Goal: Information Seeking & Learning: Check status

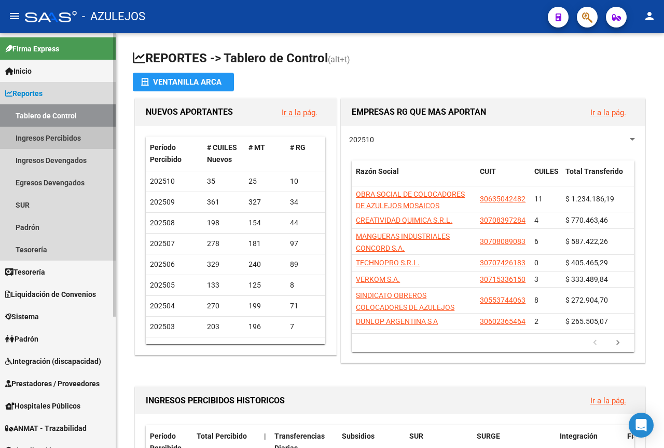
click at [56, 138] on link "Ingresos Percibidos" at bounding box center [58, 138] width 116 height 22
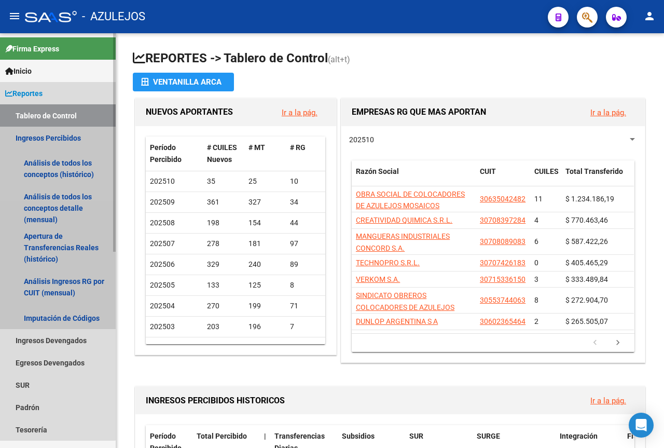
click at [56, 138] on link "Ingresos Percibidos" at bounding box center [58, 138] width 116 height 22
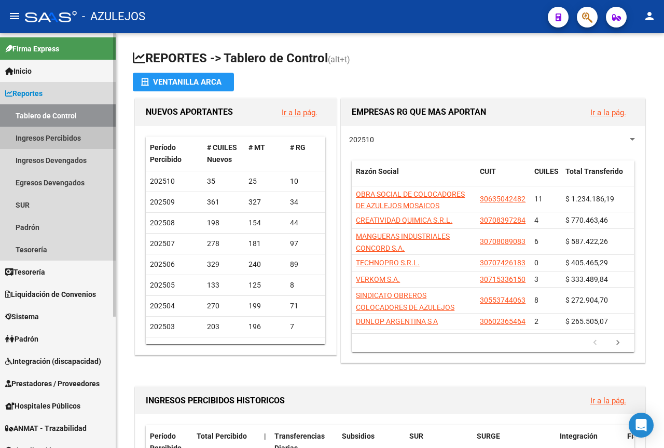
click at [56, 138] on link "Ingresos Percibidos" at bounding box center [58, 138] width 116 height 22
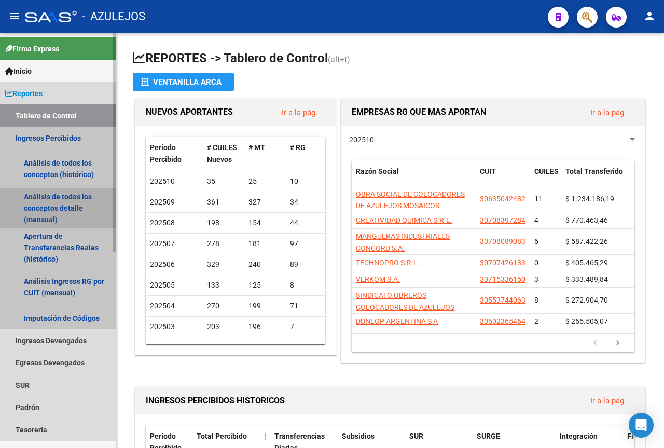
click at [55, 216] on link "Análisis de todos los conceptos detalle (mensual)" at bounding box center [58, 207] width 116 height 39
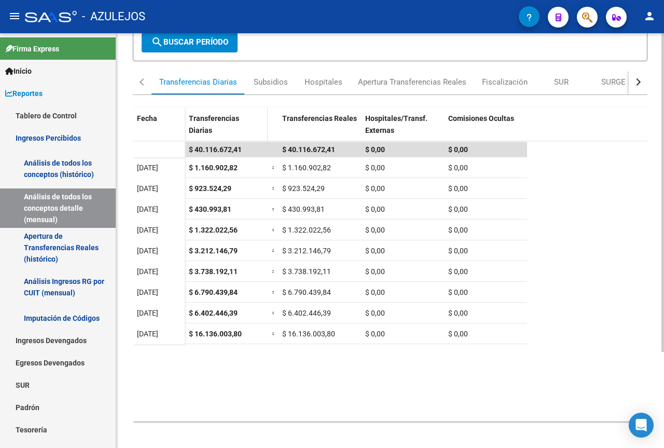
scroll to position [125, 0]
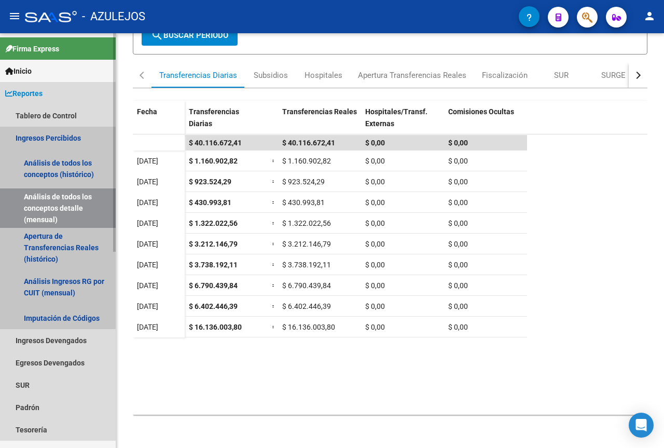
click at [58, 138] on link "Ingresos Percibidos" at bounding box center [58, 138] width 116 height 22
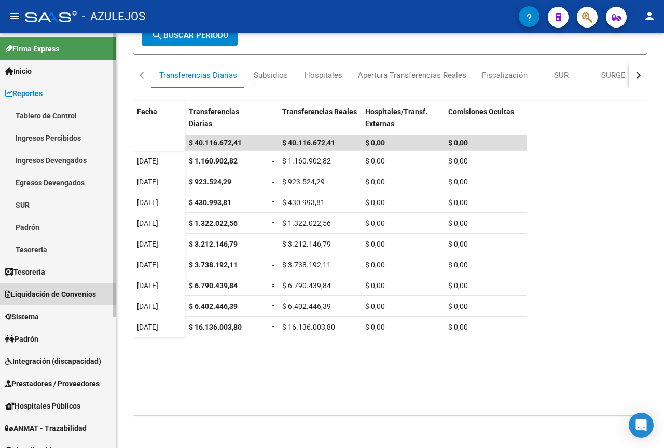
click at [47, 296] on span "Liquidación de Convenios" at bounding box center [50, 294] width 91 height 11
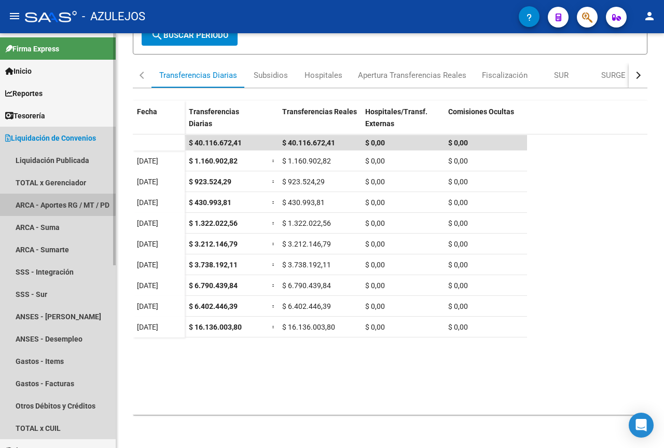
click at [45, 200] on link "ARCA - Aportes RG / MT / PD" at bounding box center [58, 205] width 116 height 22
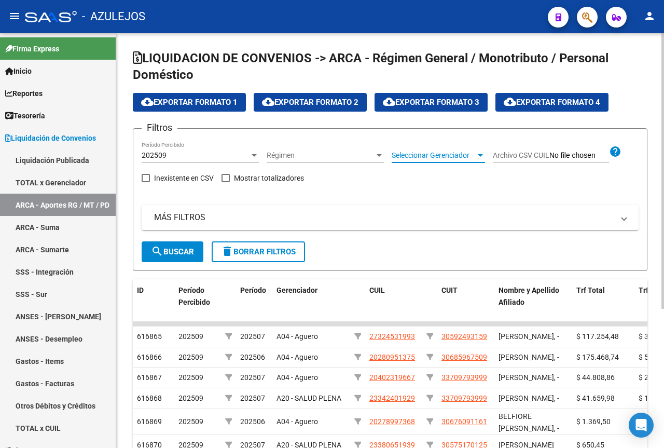
click at [410, 155] on span "Seleccionar Gerenciador" at bounding box center [434, 155] width 84 height 9
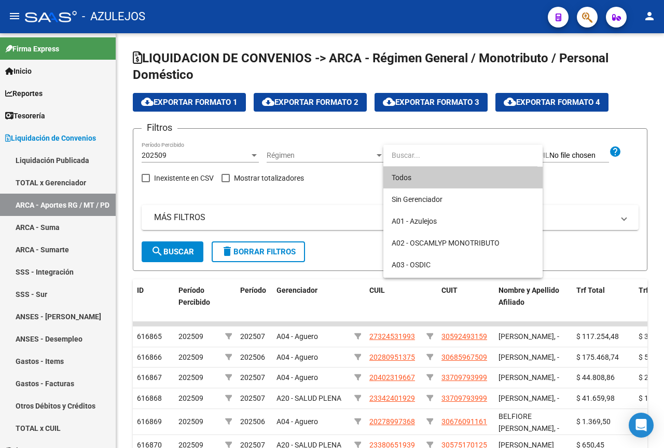
click at [412, 180] on span "Todos" at bounding box center [463, 178] width 143 height 22
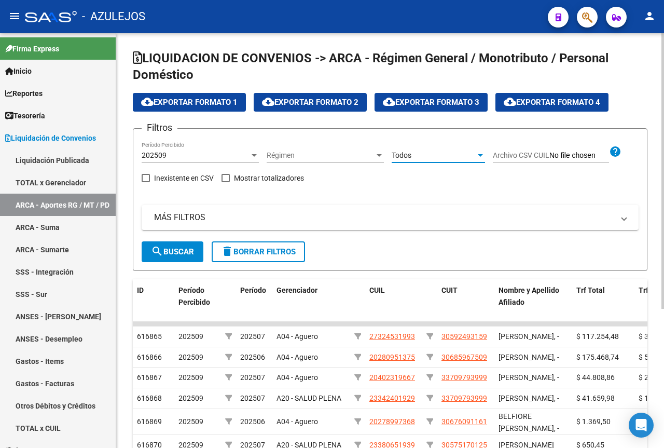
click at [224, 178] on span at bounding box center [226, 178] width 8 height 8
click at [225, 182] on input "Mostrar totalizadores" at bounding box center [225, 182] width 1 height 1
checkbox input "true"
click at [191, 222] on mat-panel-title "MÁS FILTROS" at bounding box center [384, 217] width 460 height 11
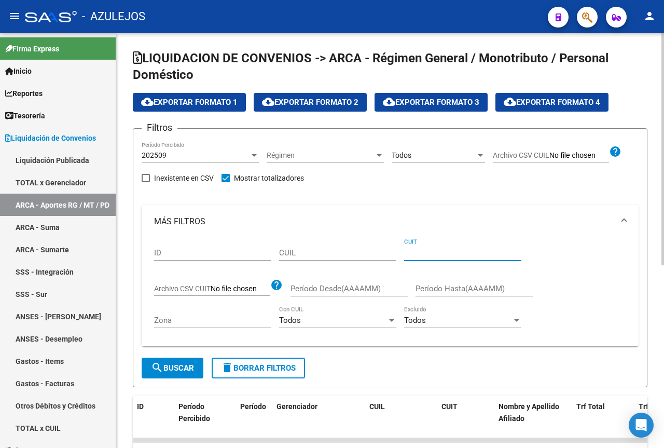
click at [411, 255] on input "CUIT" at bounding box center [462, 252] width 117 height 9
type input "30-63874987-0"
click at [196, 368] on button "search Buscar" at bounding box center [173, 368] width 62 height 21
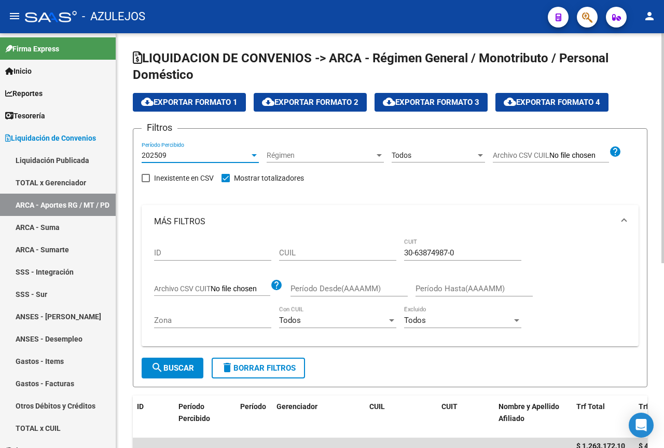
click at [254, 156] on div at bounding box center [254, 155] width 5 height 3
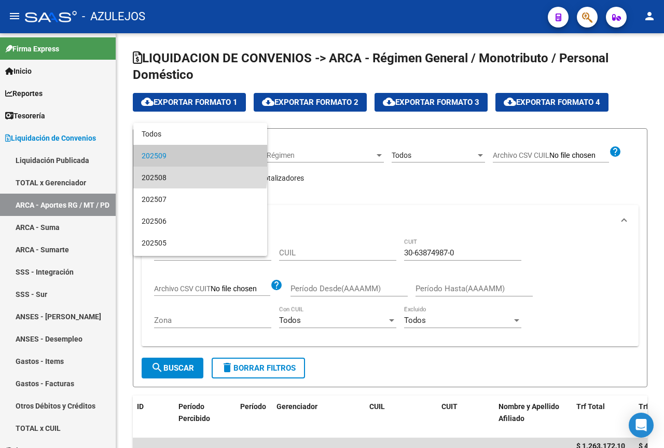
click at [200, 174] on span "202508" at bounding box center [200, 178] width 117 height 22
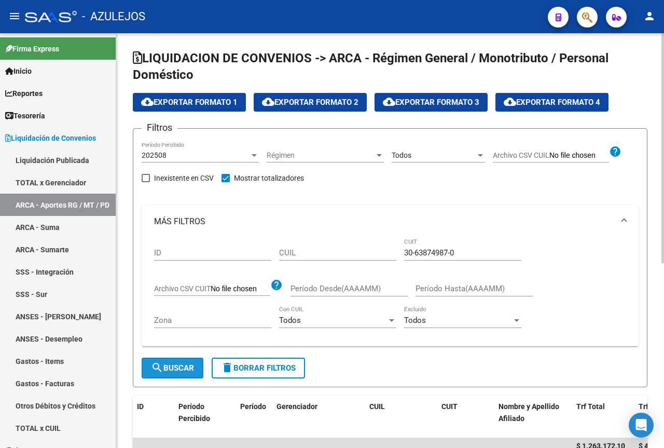
click at [179, 363] on button "search Buscar" at bounding box center [173, 368] width 62 height 21
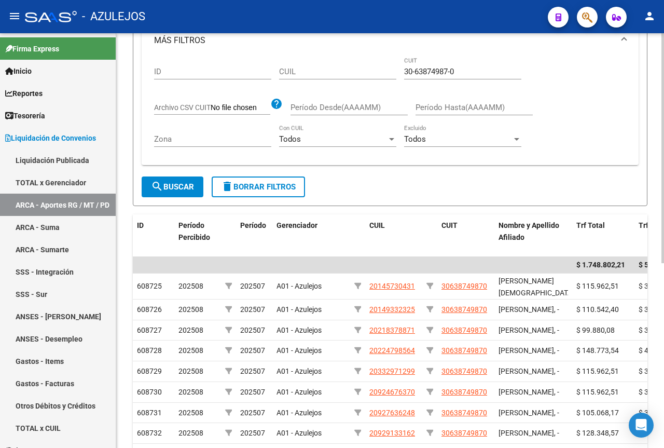
scroll to position [156, 0]
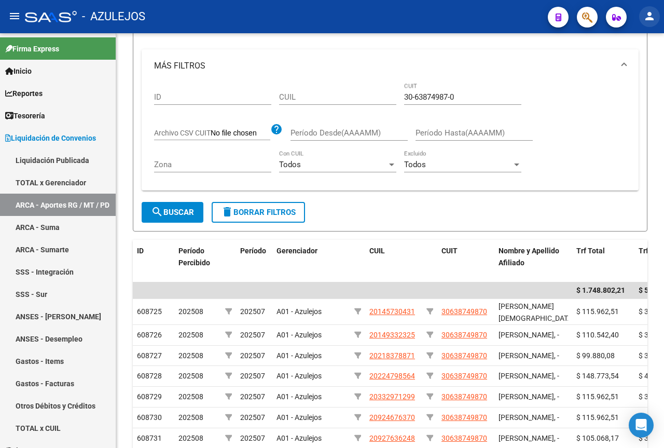
click at [652, 16] on mat-icon "person" at bounding box center [650, 16] width 12 height 12
click at [636, 65] on button "exit_to_app Salir" at bounding box center [628, 68] width 63 height 25
